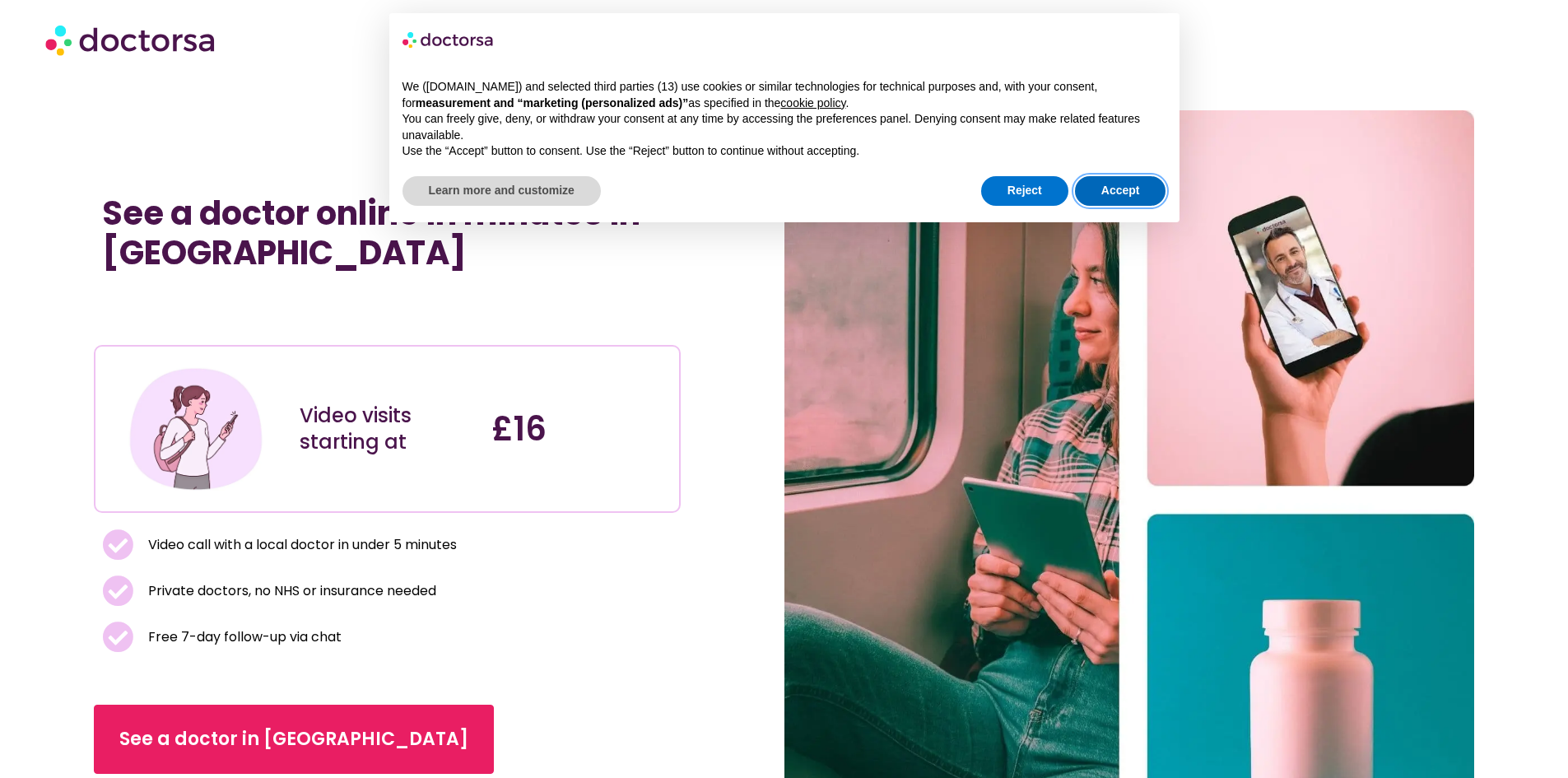
click at [1136, 193] on button "Accept" at bounding box center [1120, 191] width 91 height 30
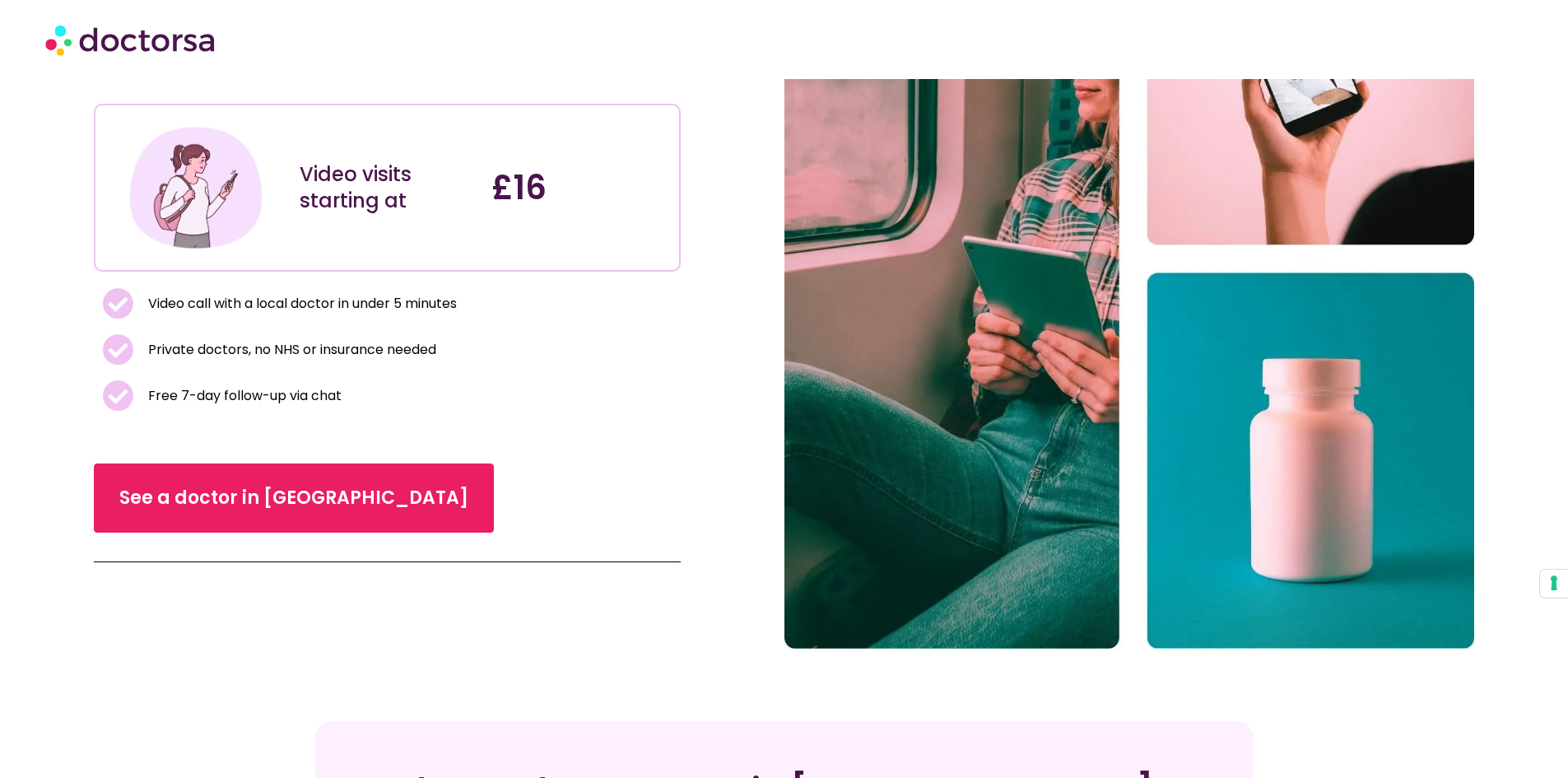
scroll to position [247, 0]
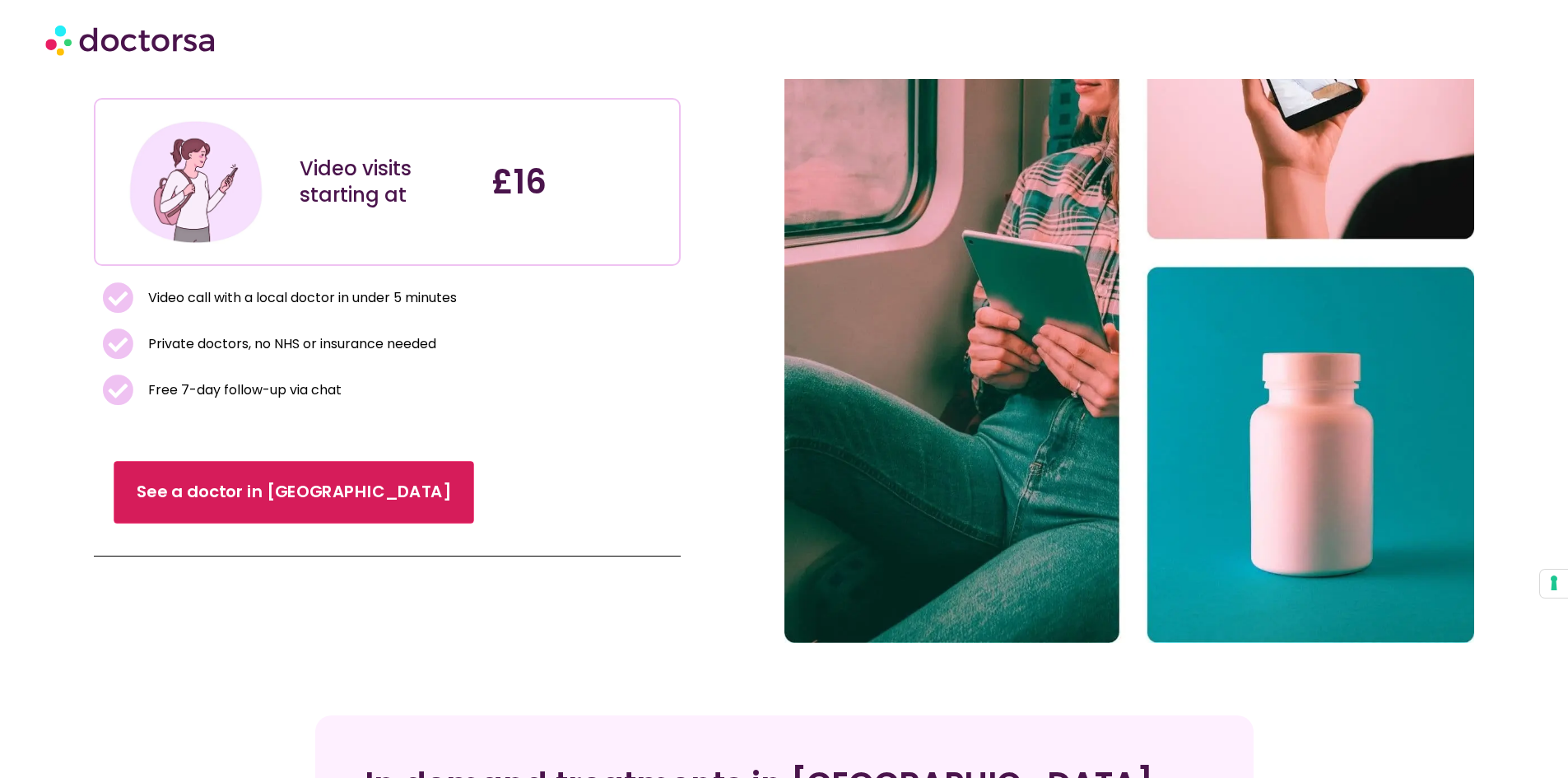
click at [224, 486] on span "See a doctor in UK" at bounding box center [294, 491] width 314 height 24
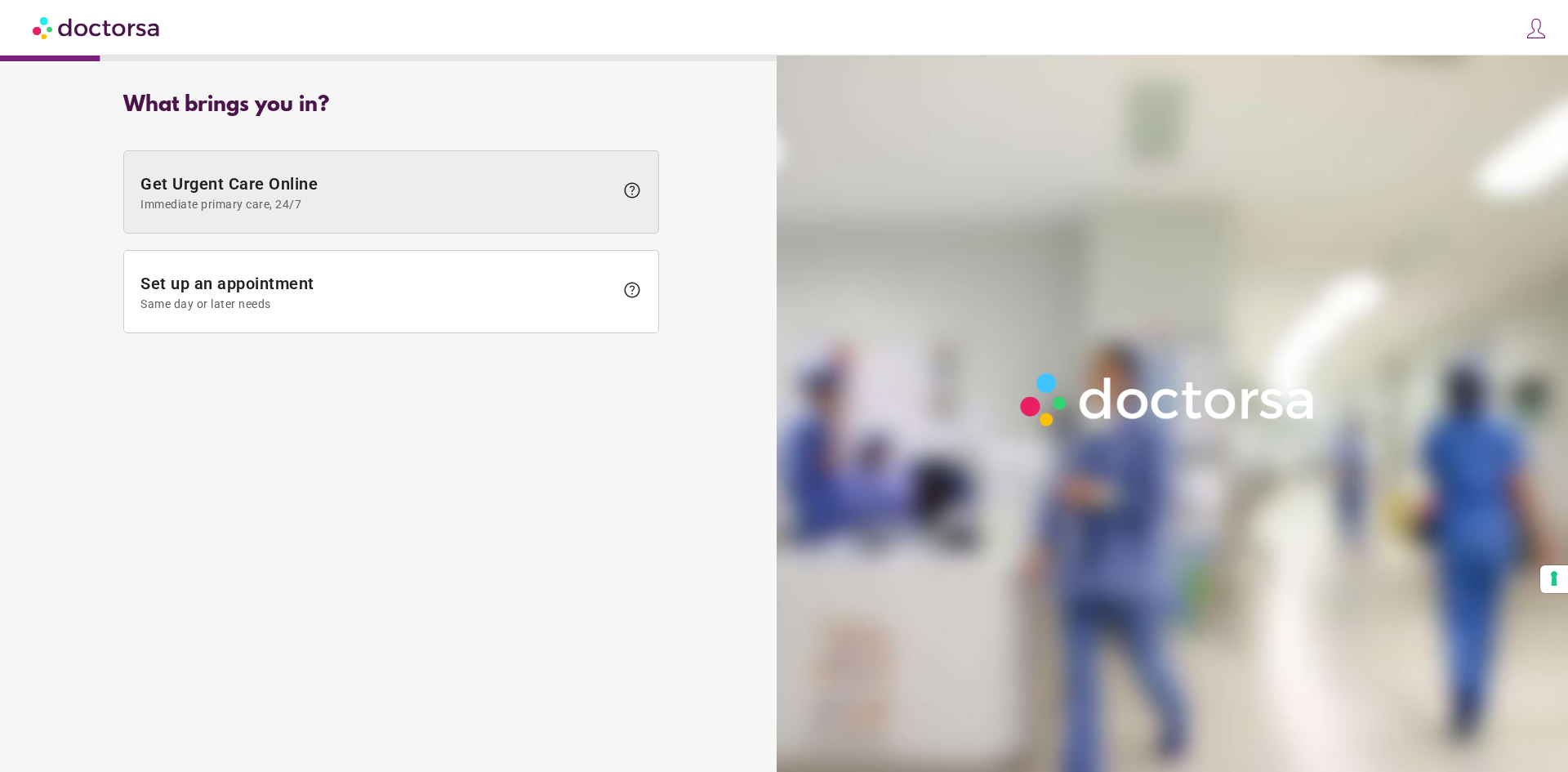
click at [293, 183] on span "Get Urgent Care Online Immediate primary care, 24/7" at bounding box center [377, 192] width 473 height 37
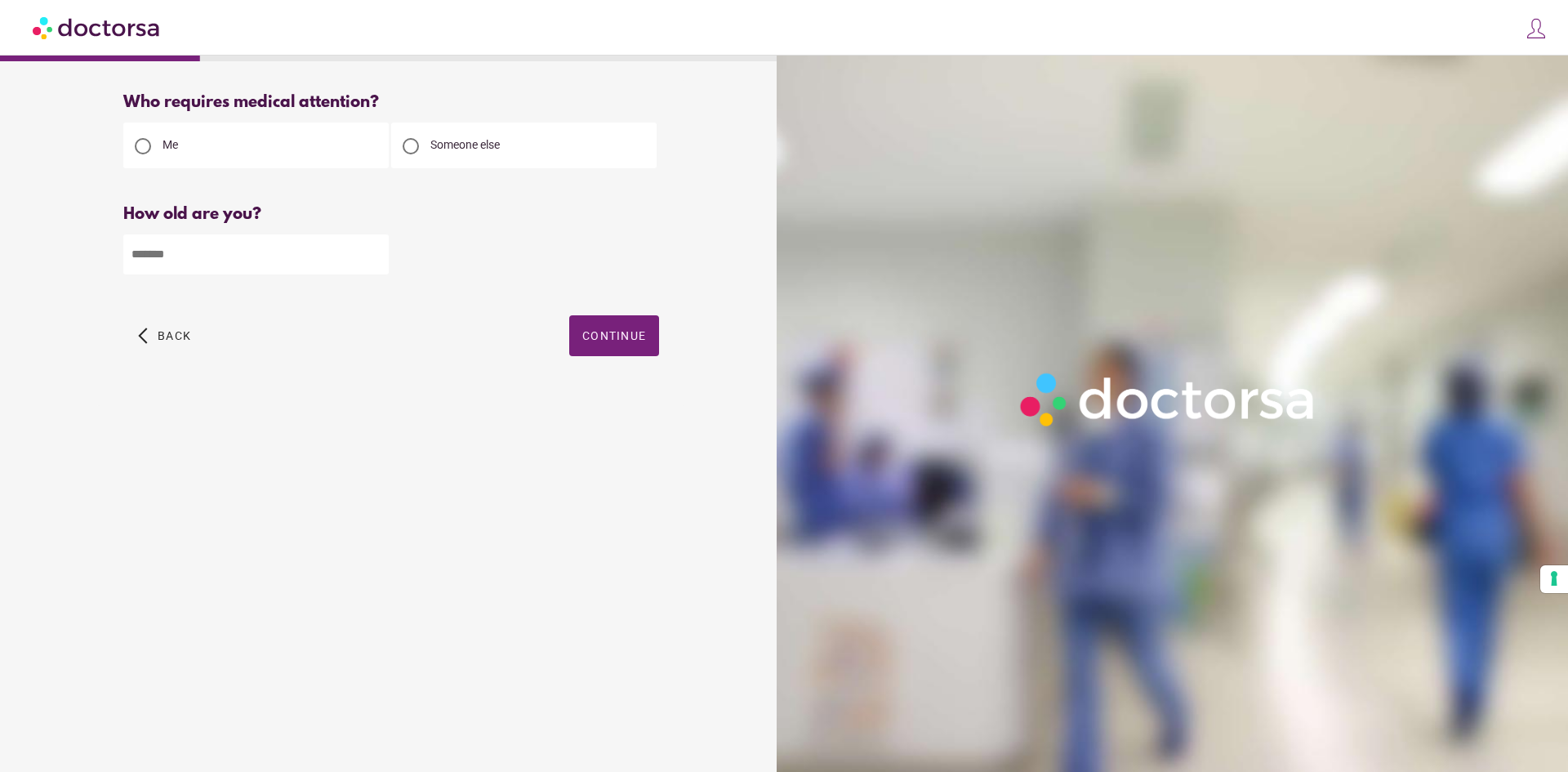
click at [198, 260] on input "number" at bounding box center [256, 254] width 266 height 40
type input "**"
click at [408, 149] on div at bounding box center [410, 145] width 17 height 17
click at [607, 336] on span "Continue" at bounding box center [614, 336] width 64 height 13
